Goal: Task Accomplishment & Management: Use online tool/utility

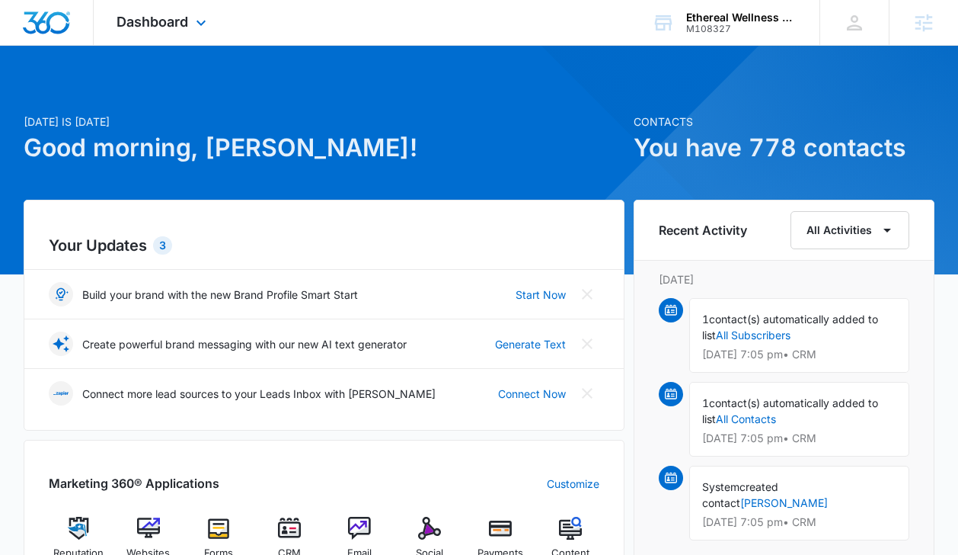
click at [181, 6] on div "Dashboard Apps Reputation Websites Forms CRM Email Social Payments POS Content …" at bounding box center [163, 22] width 139 height 45
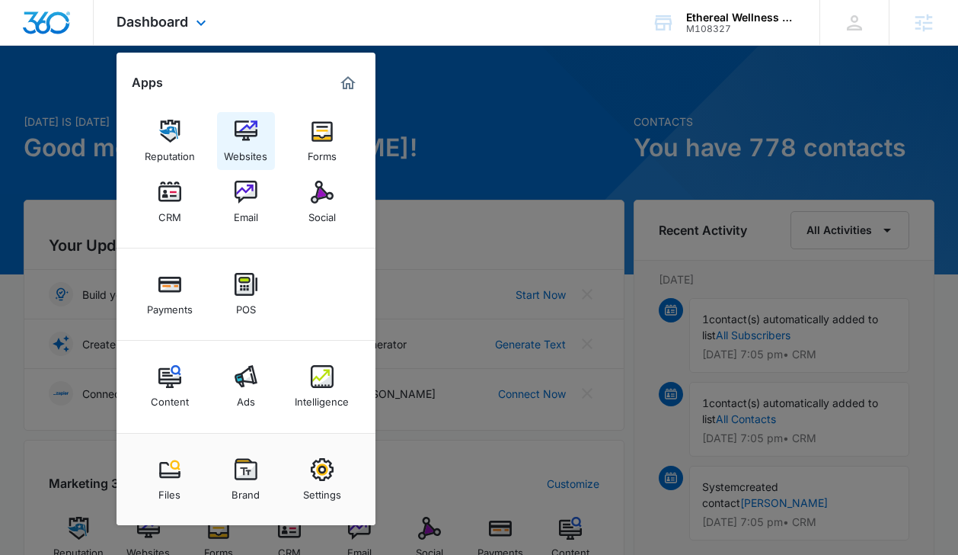
click at [248, 124] on img at bounding box center [246, 131] width 23 height 23
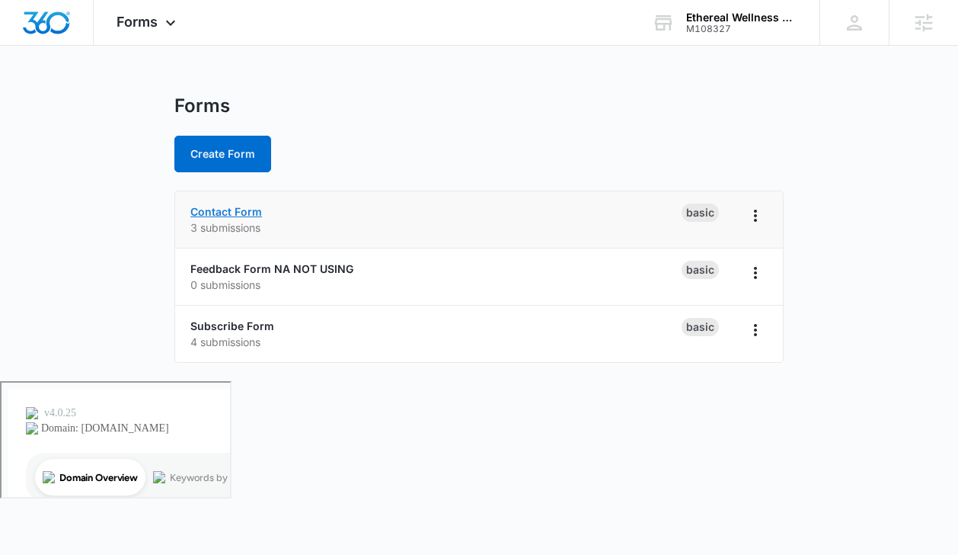
click at [225, 213] on link "Contact Form" at bounding box center [226, 211] width 72 height 13
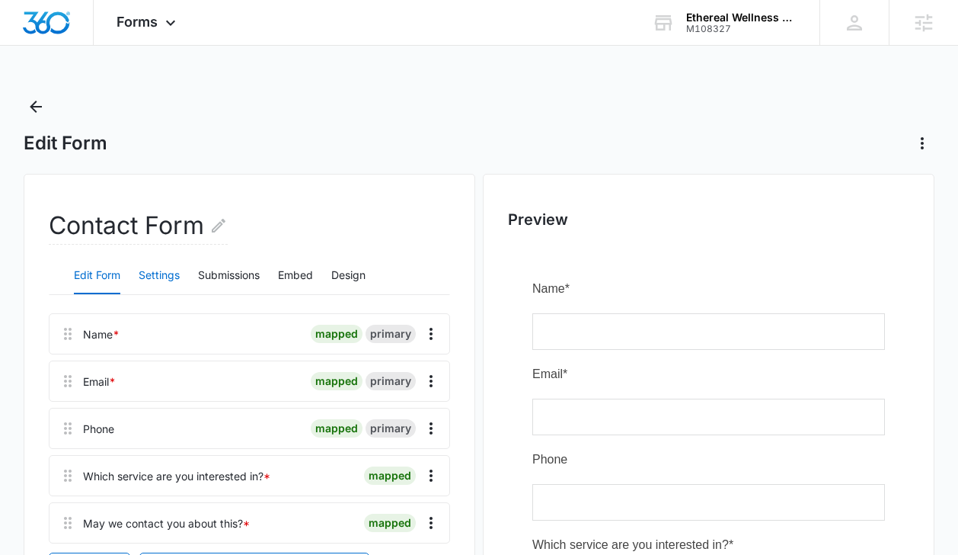
click at [168, 268] on button "Settings" at bounding box center [159, 275] width 41 height 37
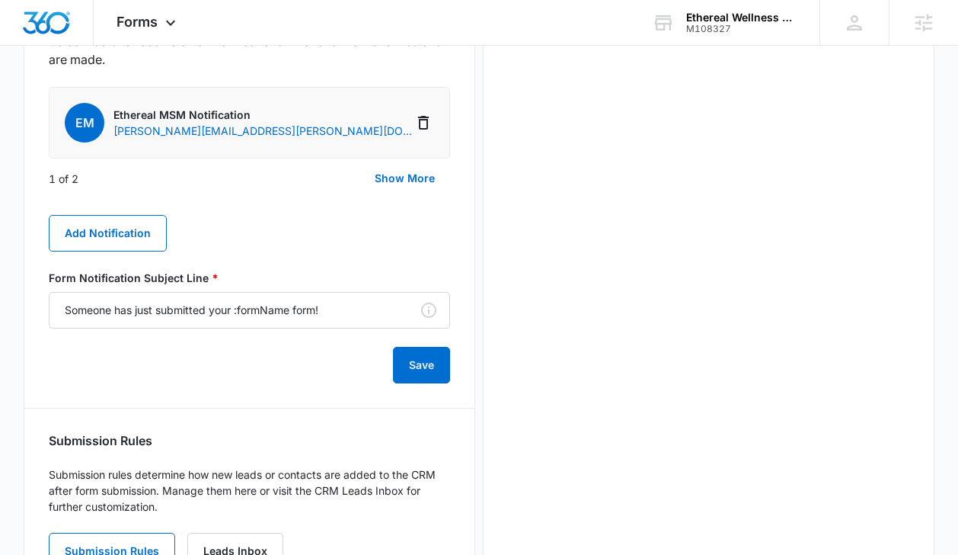
scroll to position [890, 0]
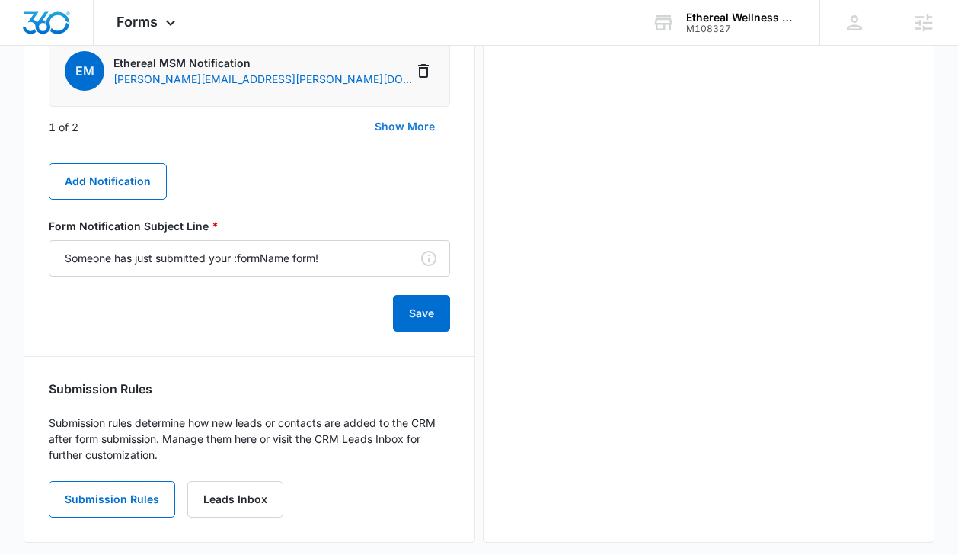
click at [390, 131] on button "Show More" at bounding box center [405, 126] width 91 height 37
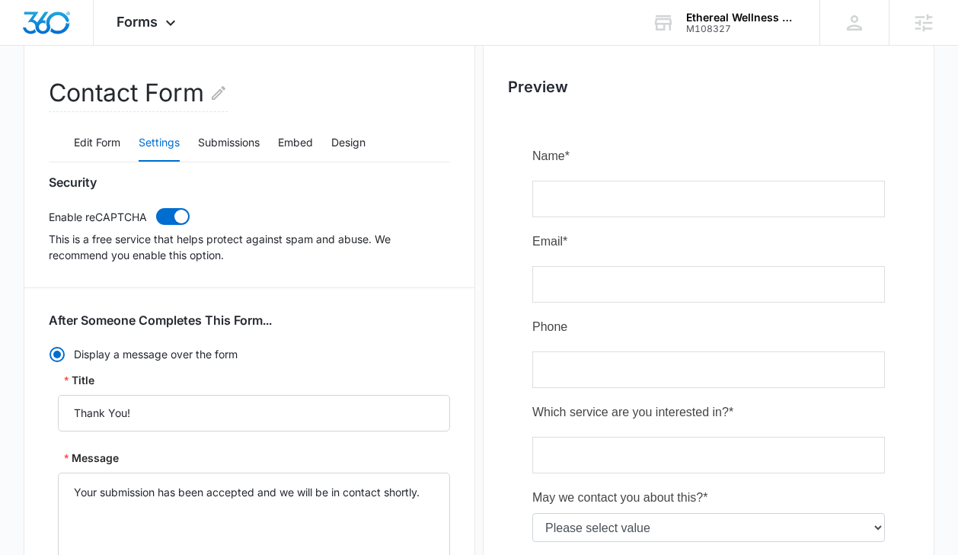
scroll to position [0, 0]
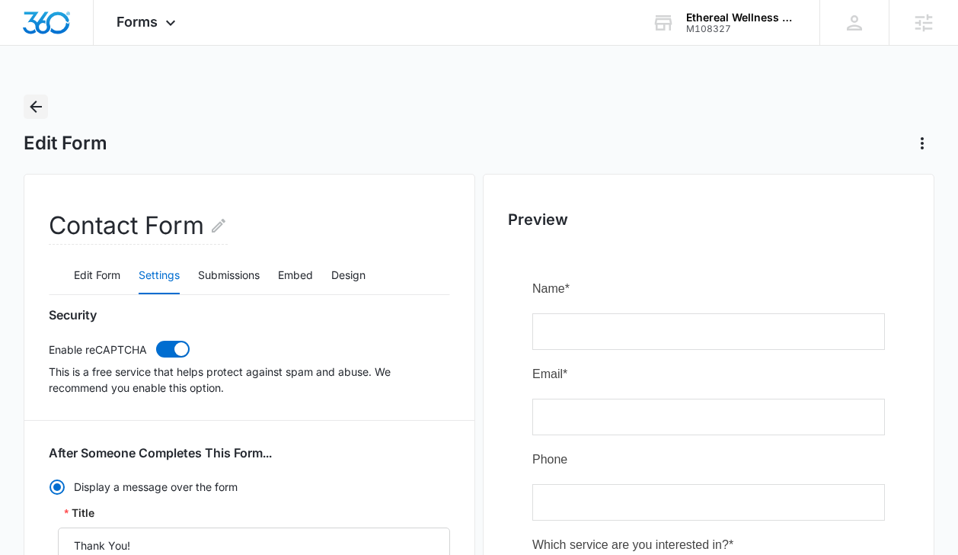
click at [40, 111] on icon "Back" at bounding box center [36, 106] width 18 height 18
